Goal: Information Seeking & Learning: Learn about a topic

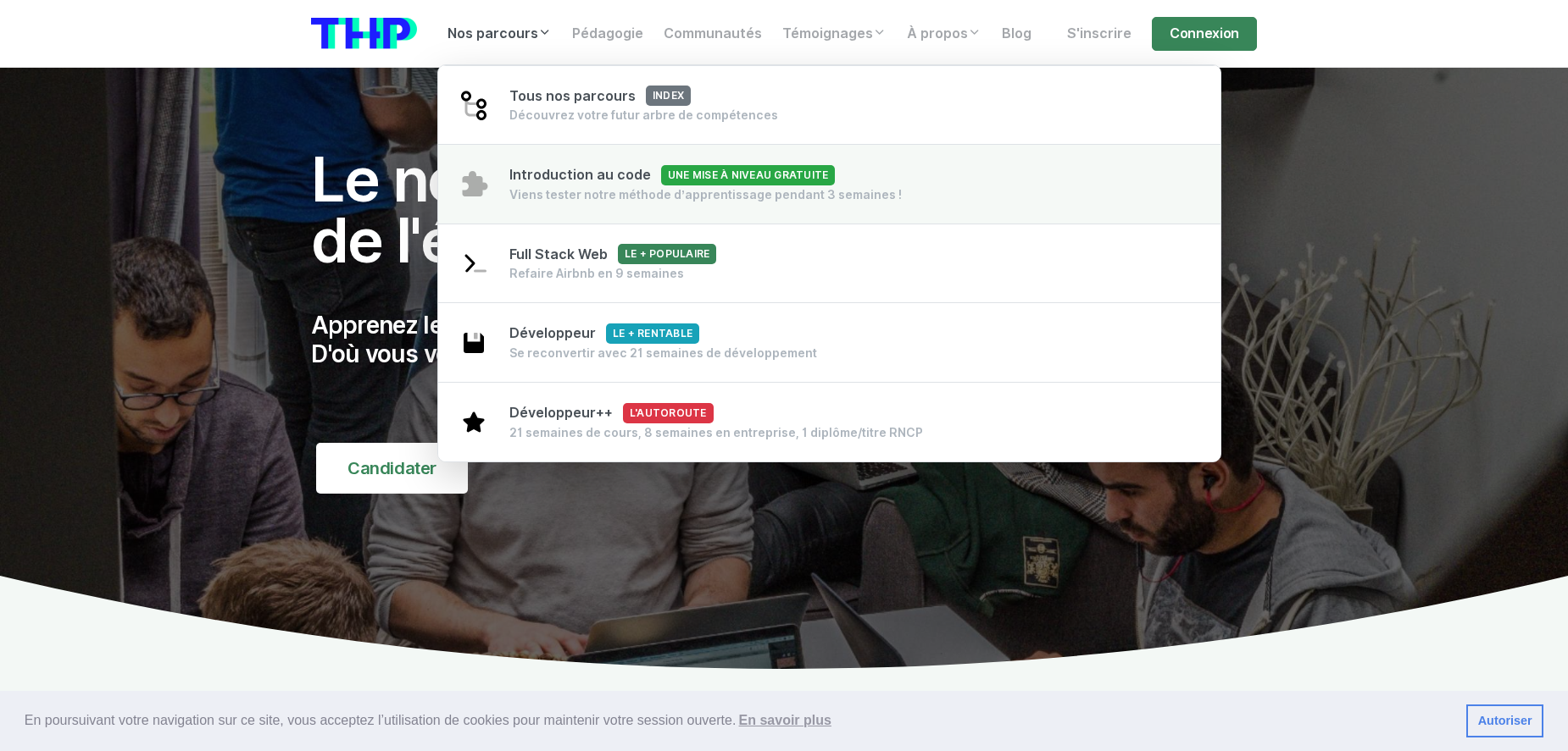
click at [671, 202] on div "Viens tester notre méthode d’apprentissage pendant 3 semaines !" at bounding box center [705, 195] width 392 height 17
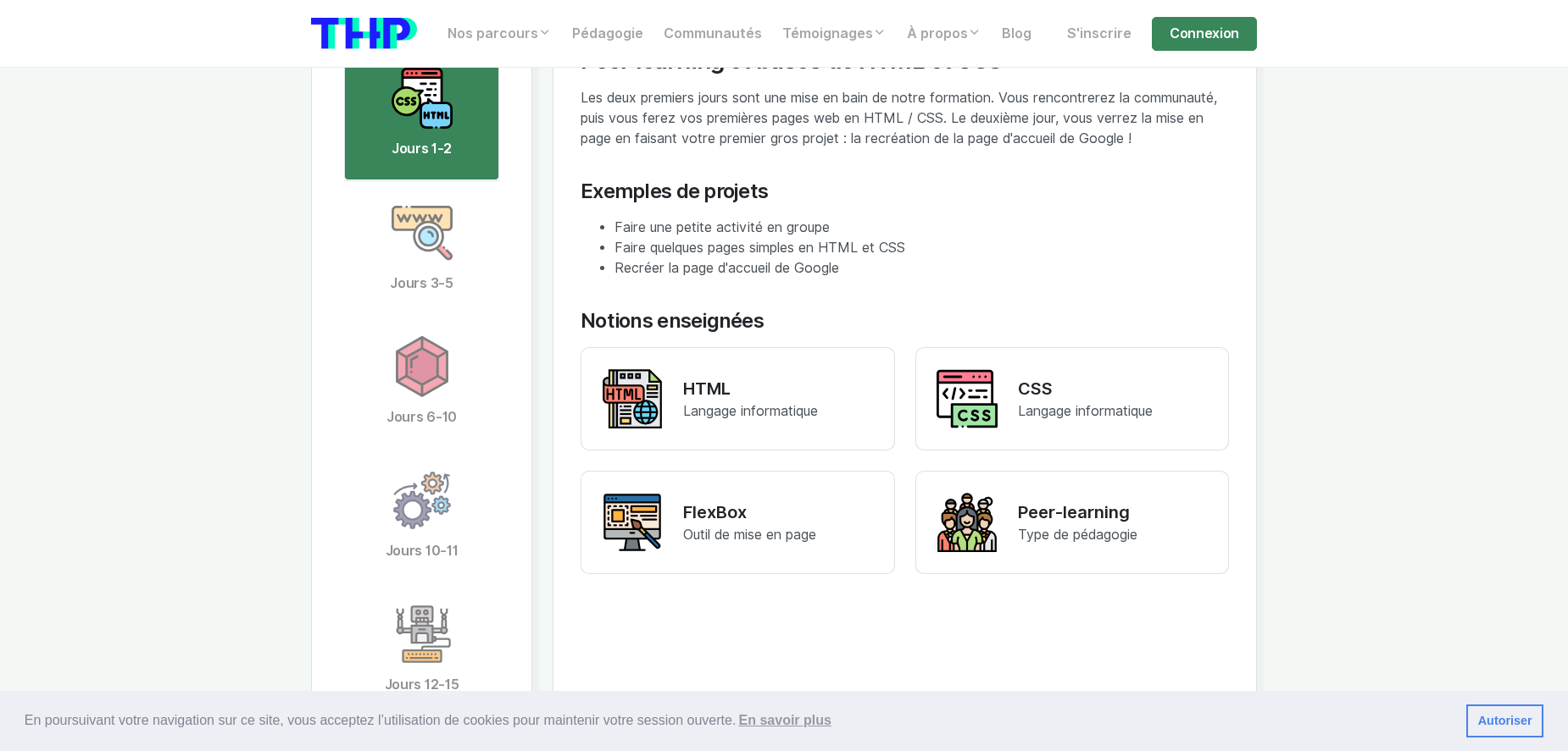
scroll to position [3369, 0]
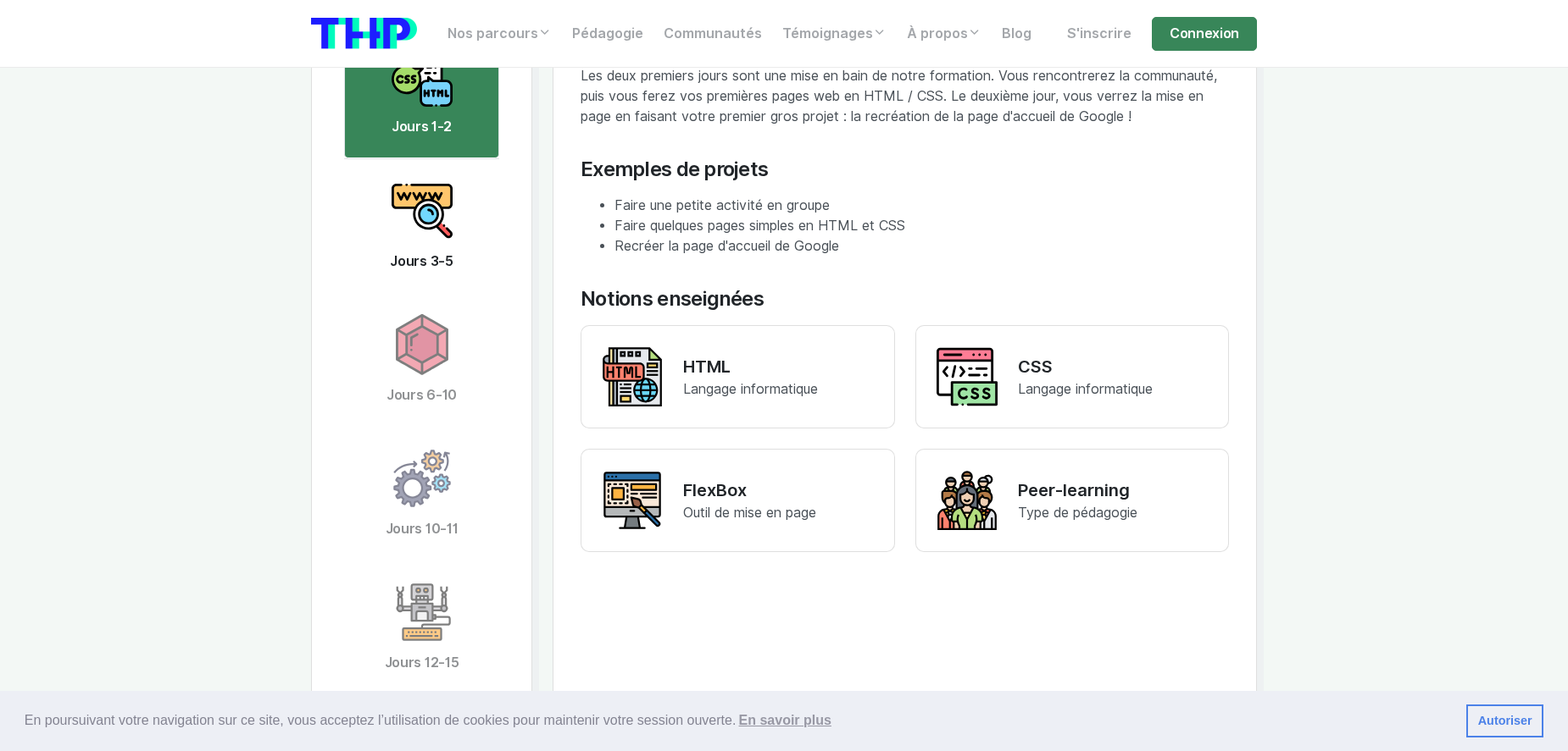
click at [436, 203] on img at bounding box center [421, 210] width 61 height 61
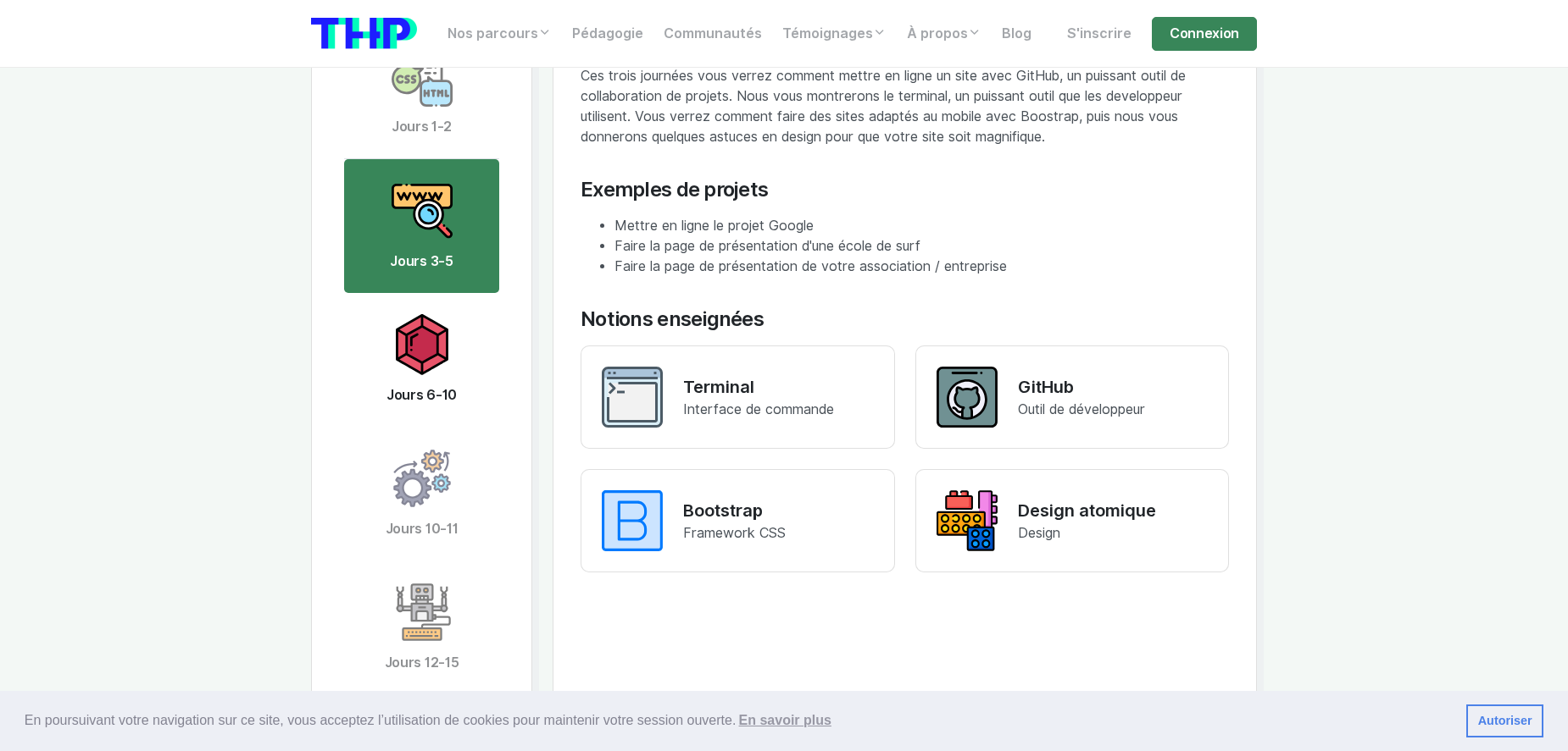
click at [439, 341] on img at bounding box center [421, 344] width 61 height 61
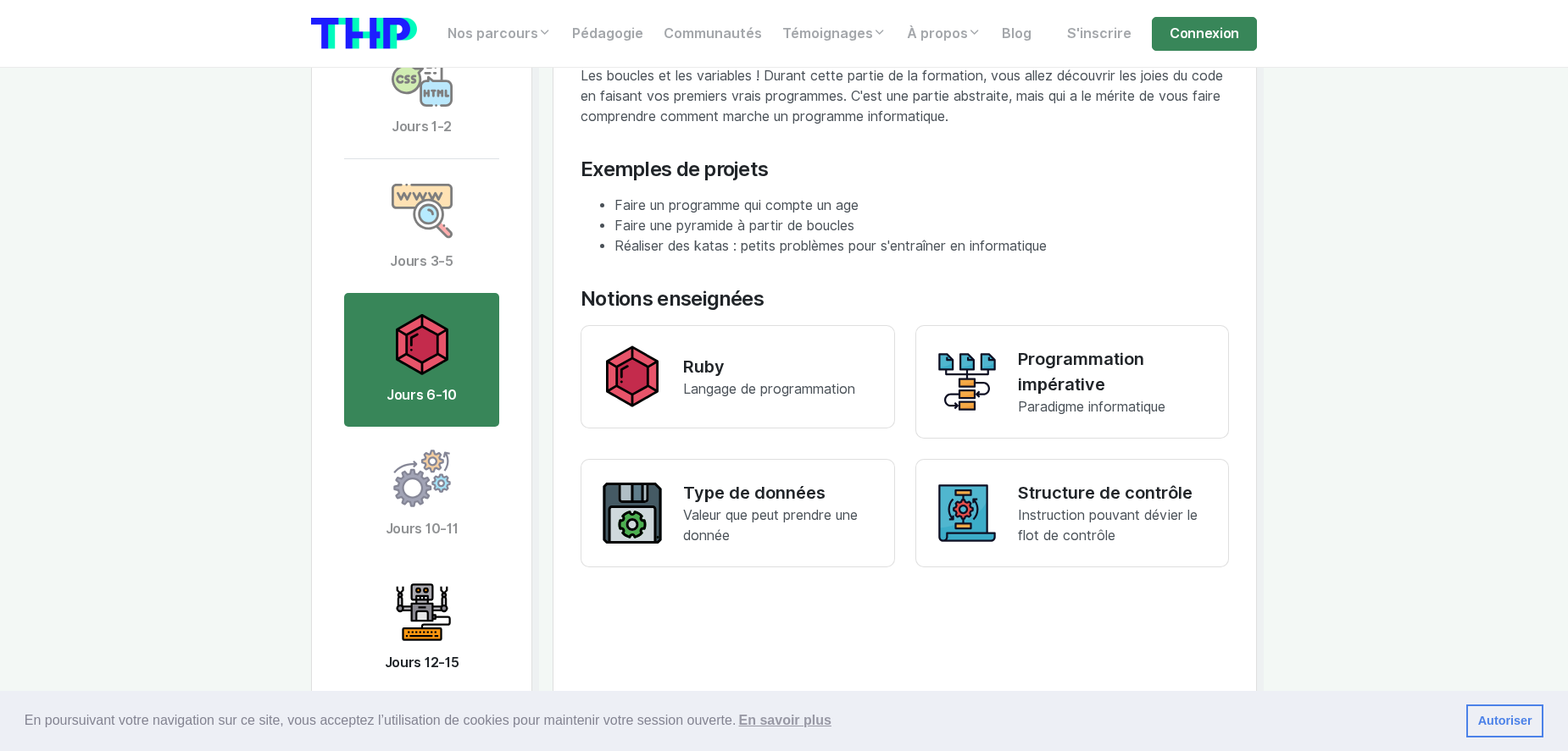
click at [430, 624] on img at bounding box center [421, 612] width 61 height 61
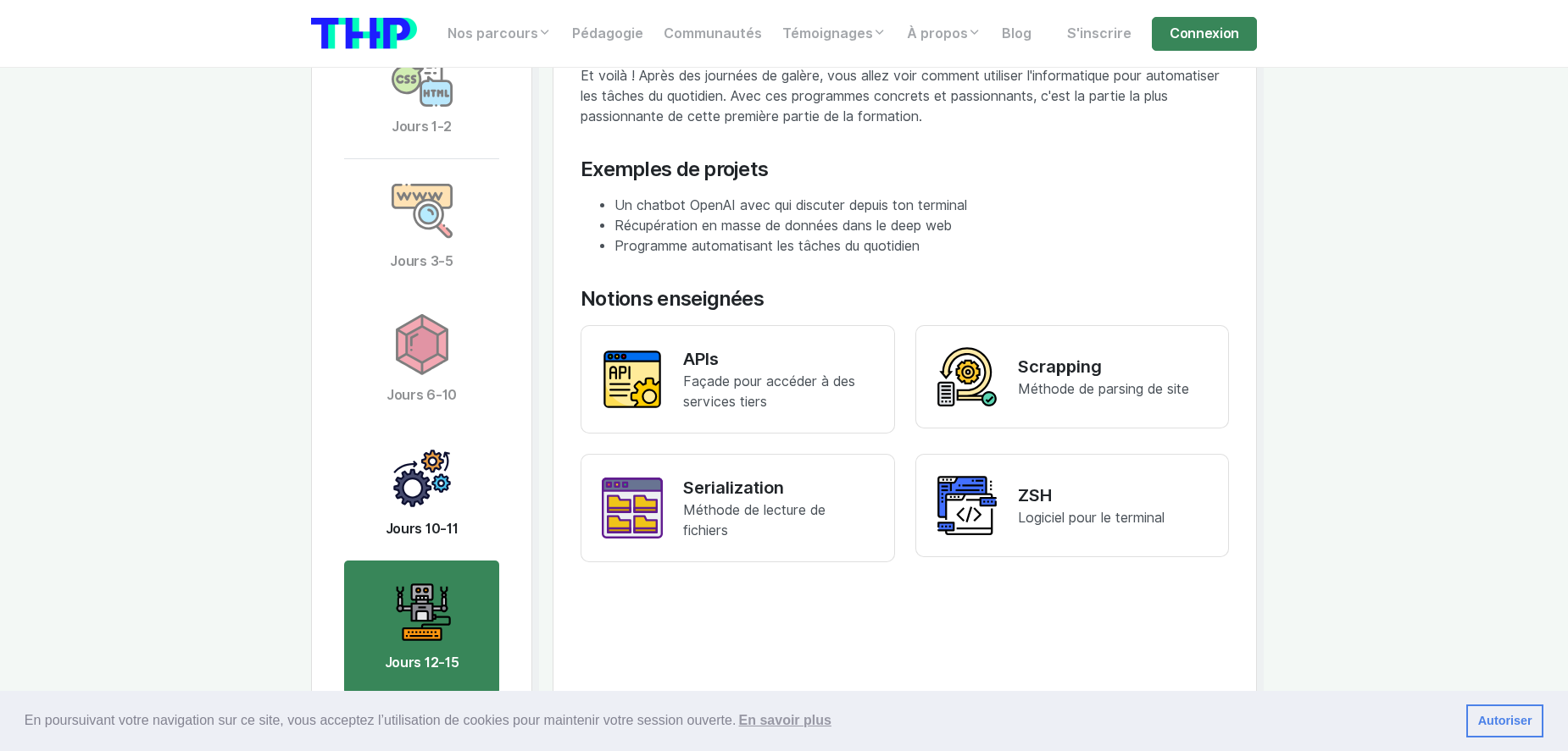
click at [425, 511] on link "Jours 10-11" at bounding box center [421, 494] width 155 height 134
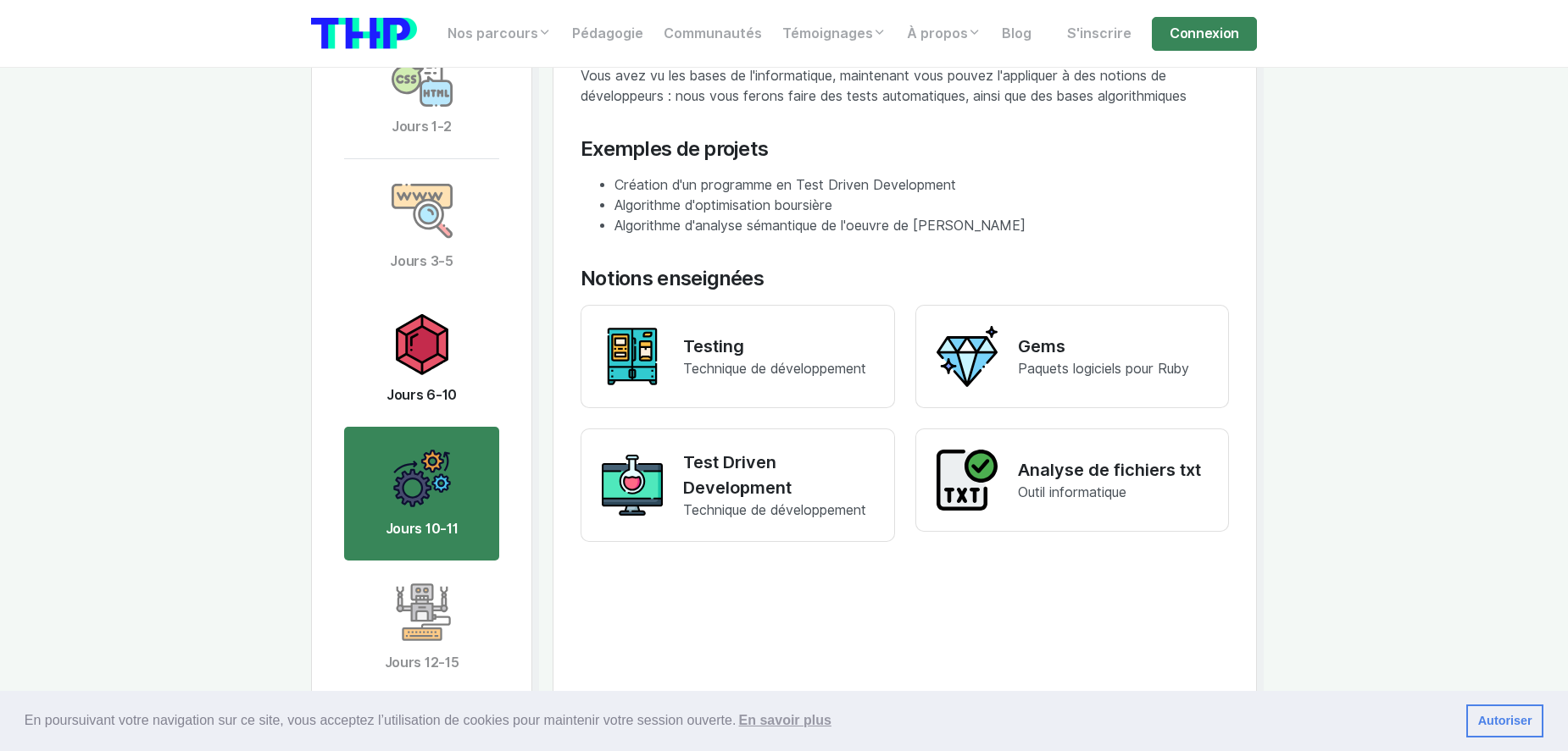
click at [454, 362] on link "Jours 6-10" at bounding box center [421, 360] width 155 height 134
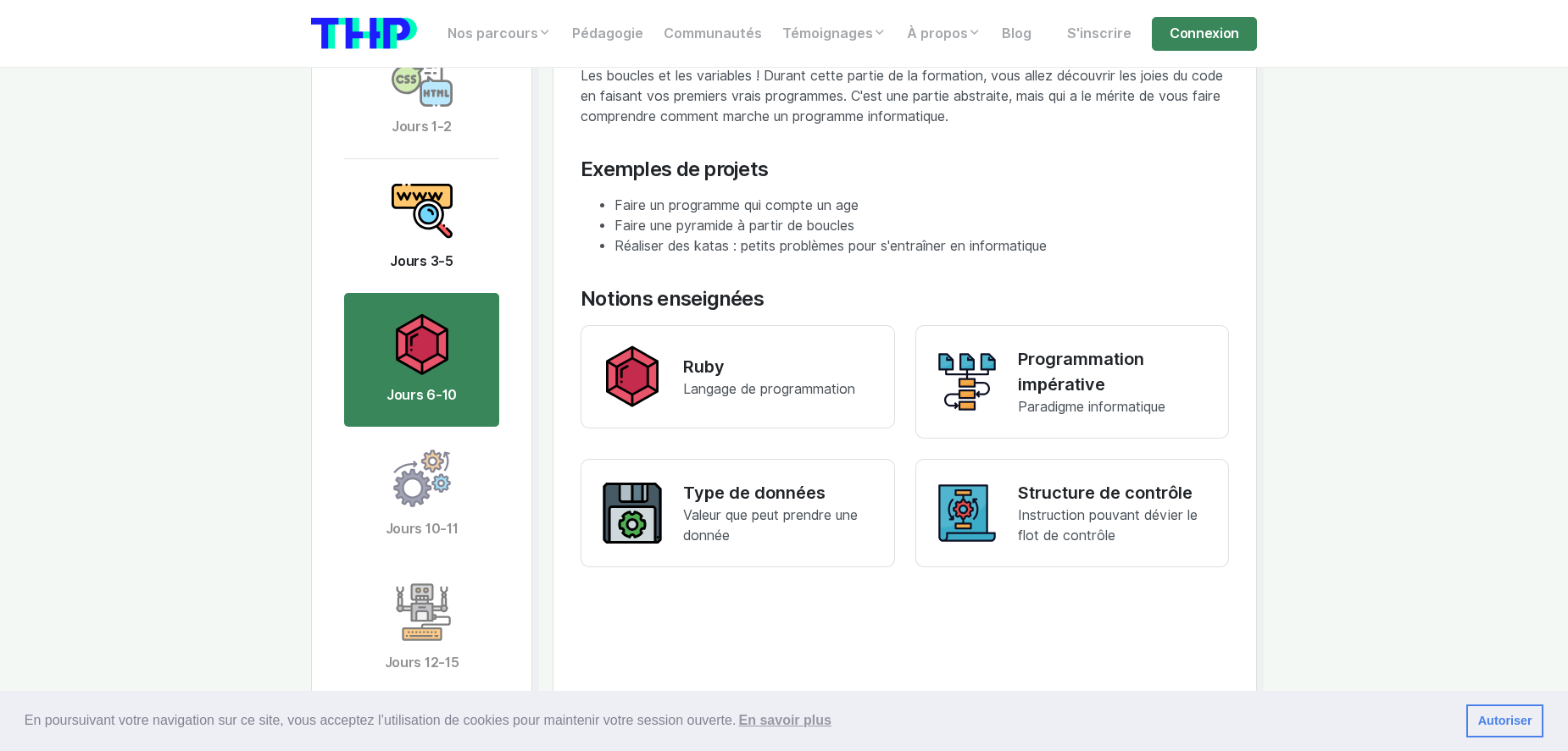
click at [431, 204] on img at bounding box center [421, 210] width 61 height 61
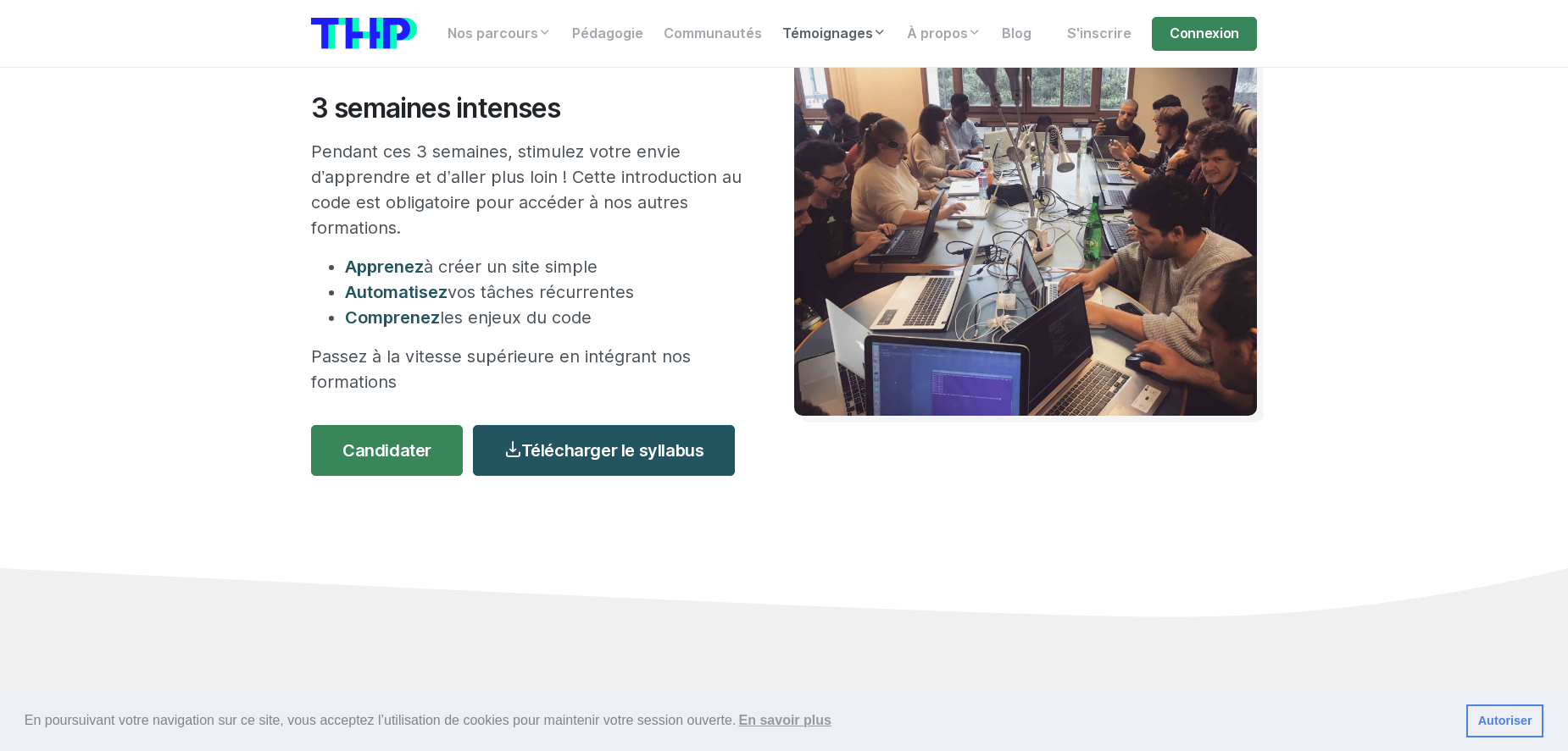
scroll to position [193, 0]
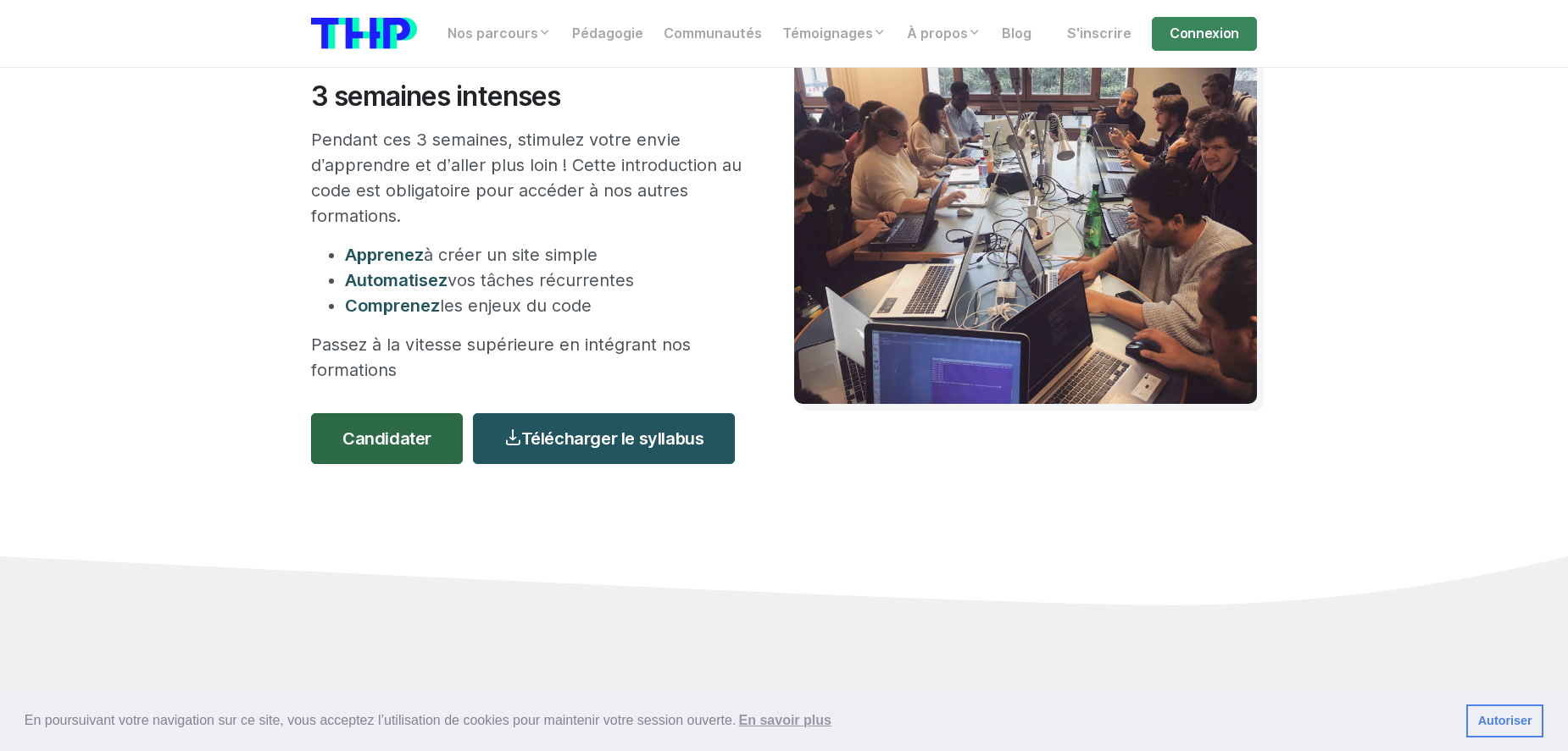
click at [438, 433] on link "Candidater" at bounding box center [387, 439] width 152 height 51
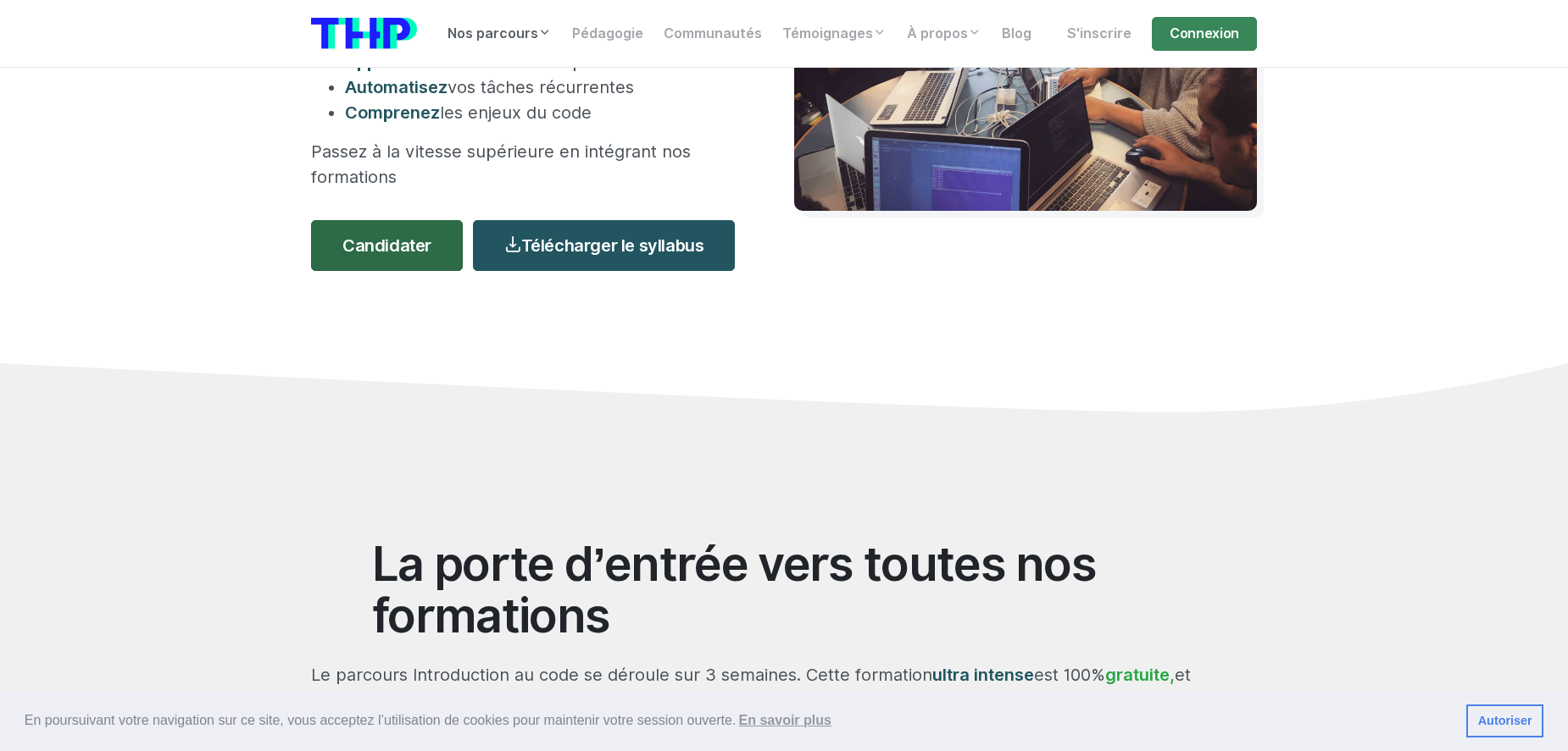
scroll to position [387, 0]
click at [1514, 718] on link "Autoriser" at bounding box center [1504, 721] width 77 height 33
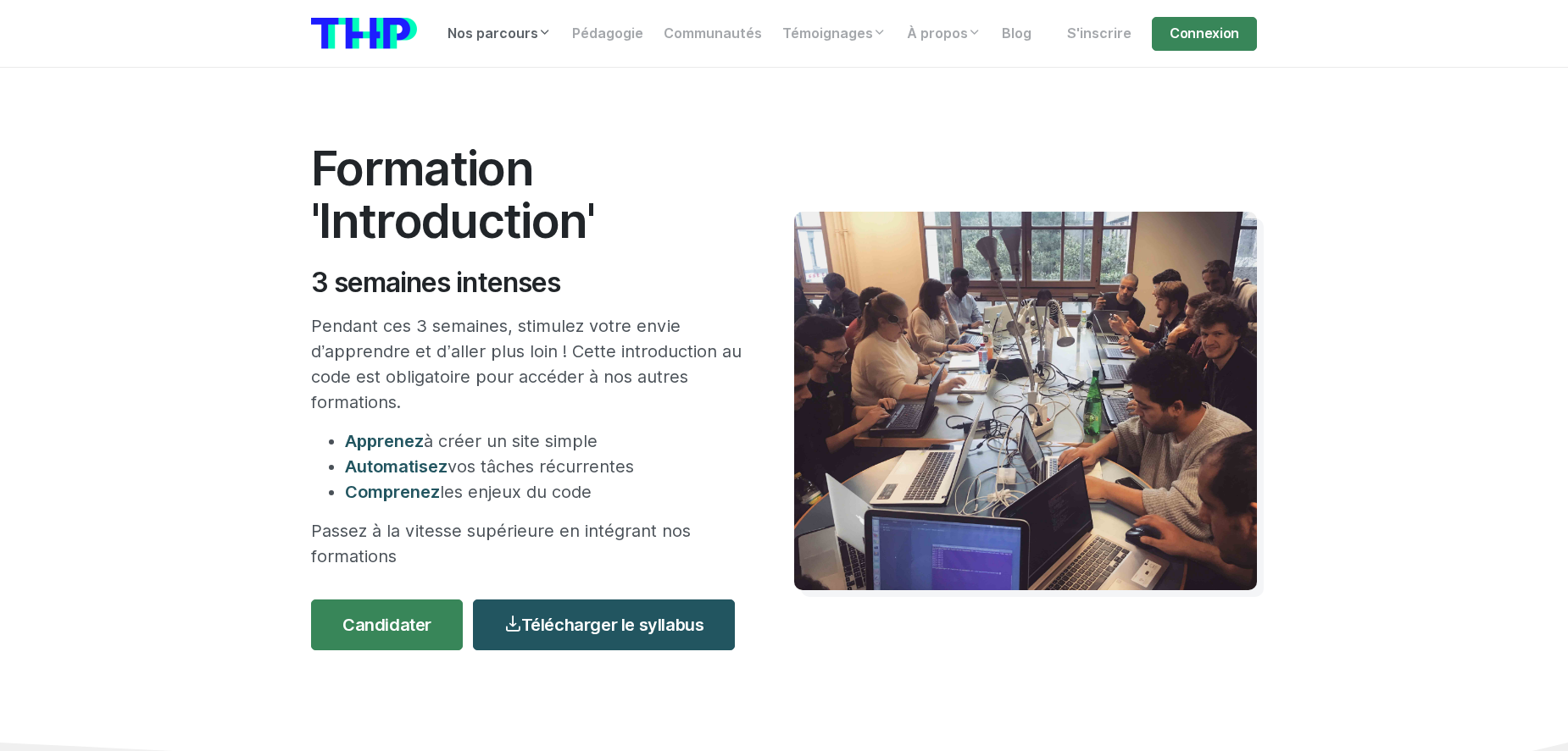
scroll to position [0, 0]
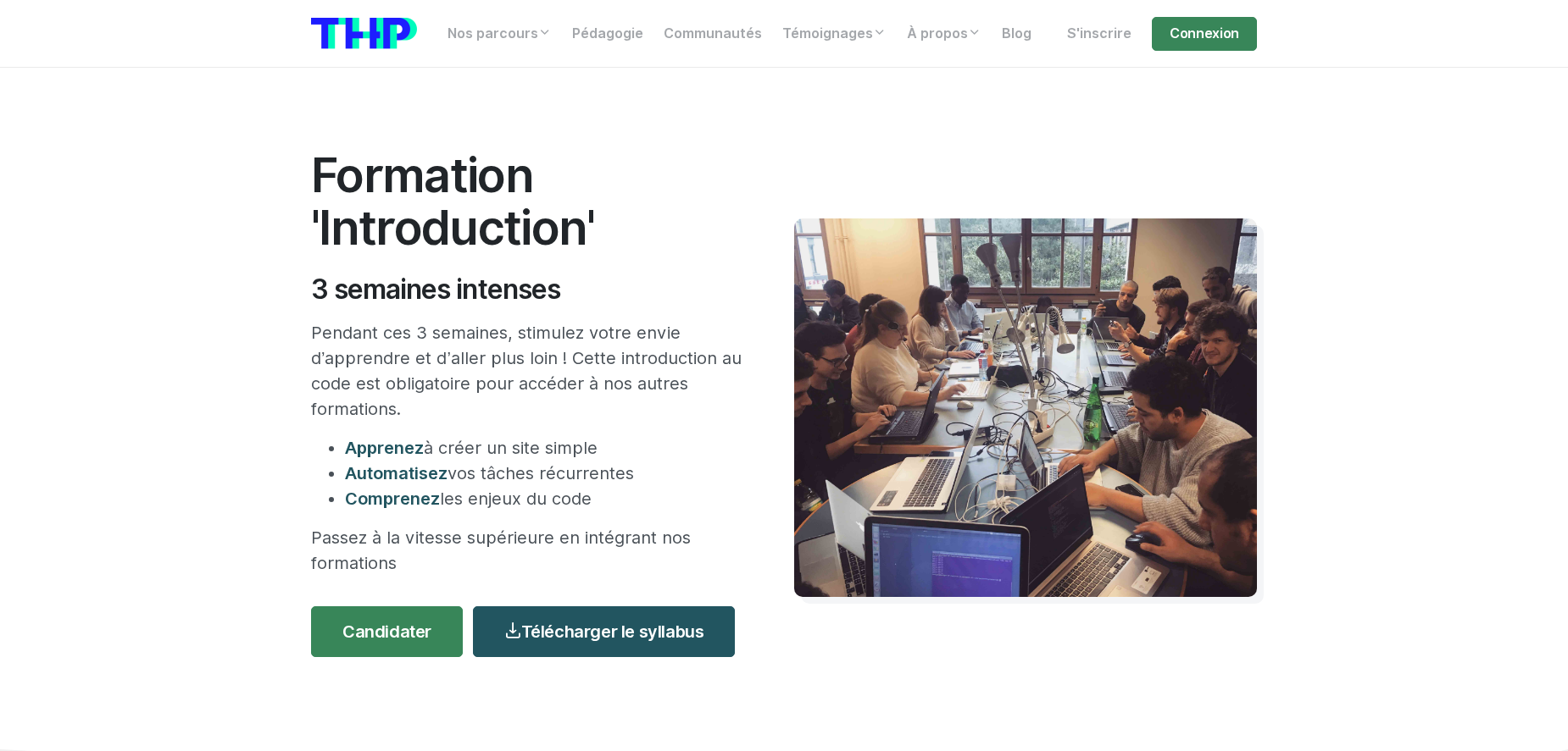
click at [643, 337] on p "Pendant ces 3 semaines, stimulez votre envie d’apprendre et d’aller plus loin !…" at bounding box center [527, 371] width 432 height 101
click at [643, 337] on p "Pendant ces 3 semaines, stimulez votre envie d’apprendre et d’aller plus loin !…" at bounding box center [527, 371] width 432 height 101
